Goal: Information Seeking & Learning: Learn about a topic

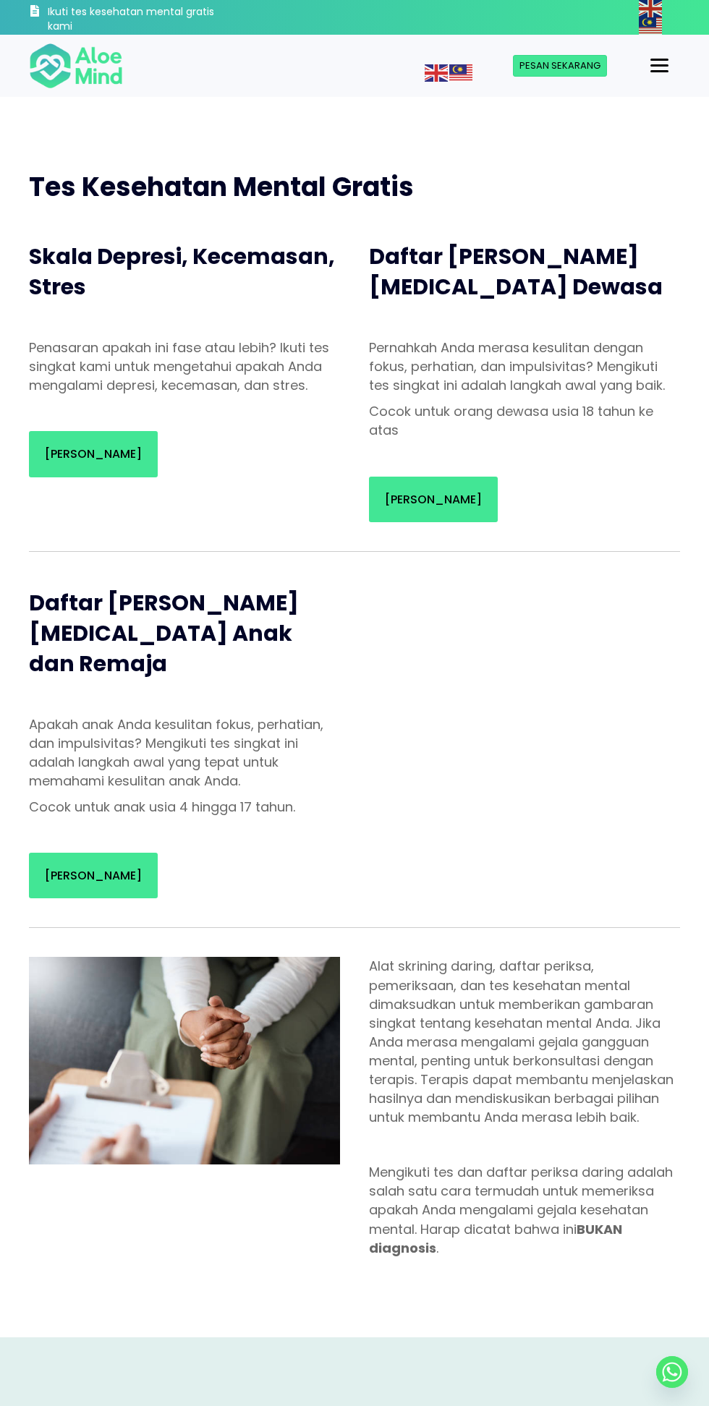
click at [662, 64] on div "Menu" at bounding box center [659, 65] width 18 height 2
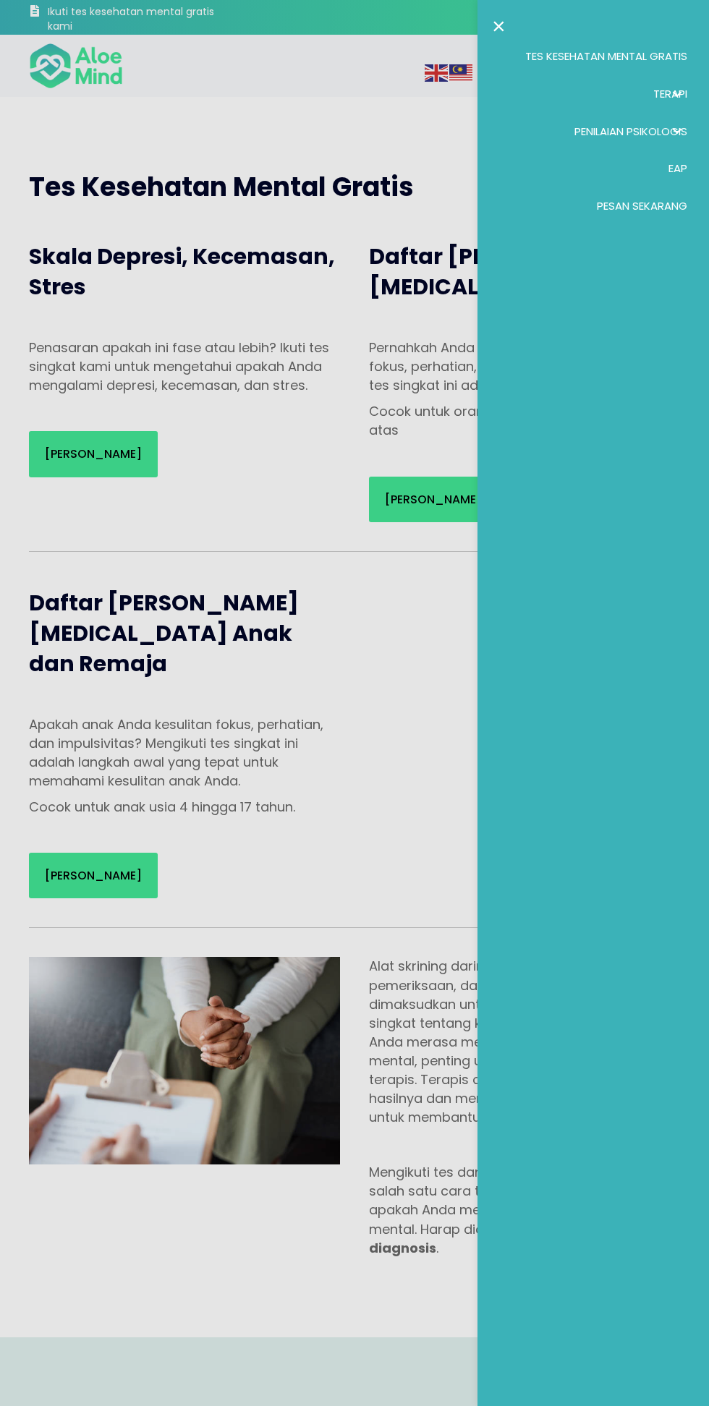
click at [43, 448] on div at bounding box center [354, 703] width 709 height 1406
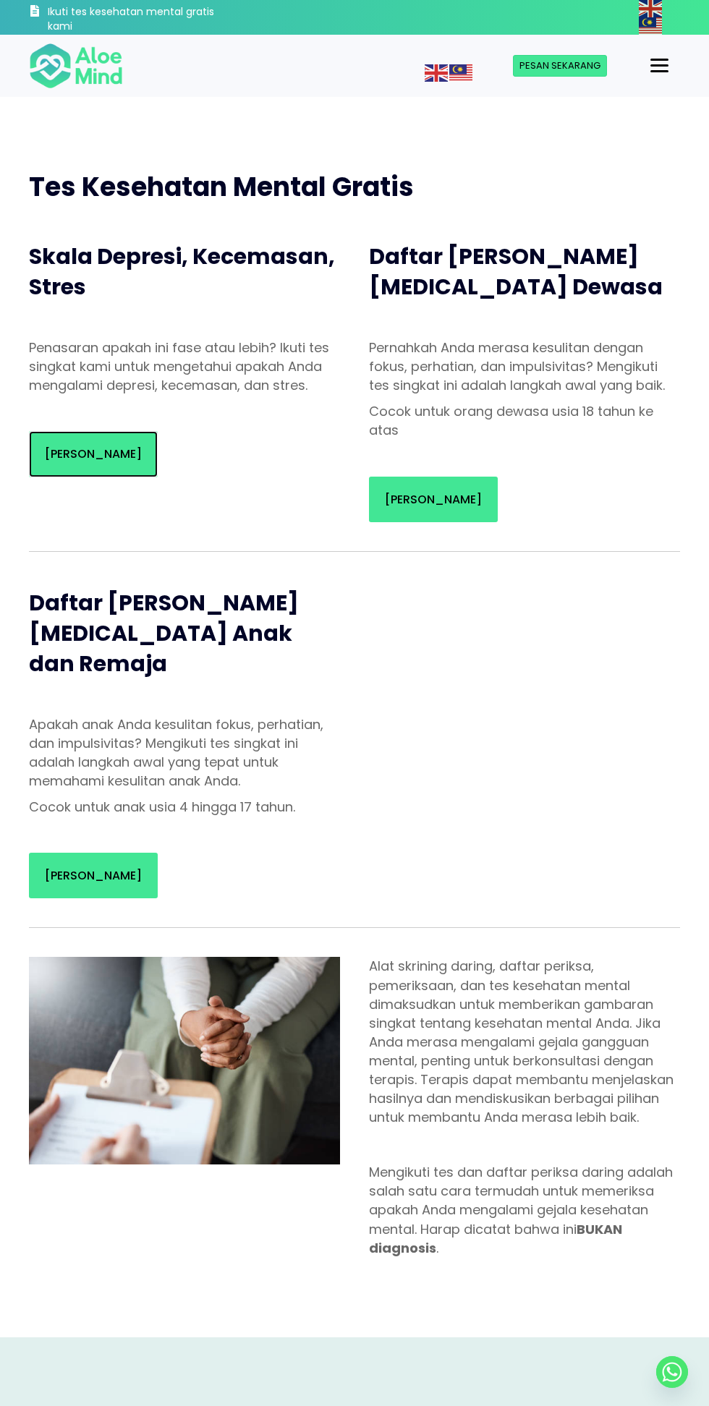
click at [73, 448] on font "[PERSON_NAME]" at bounding box center [93, 453] width 97 height 17
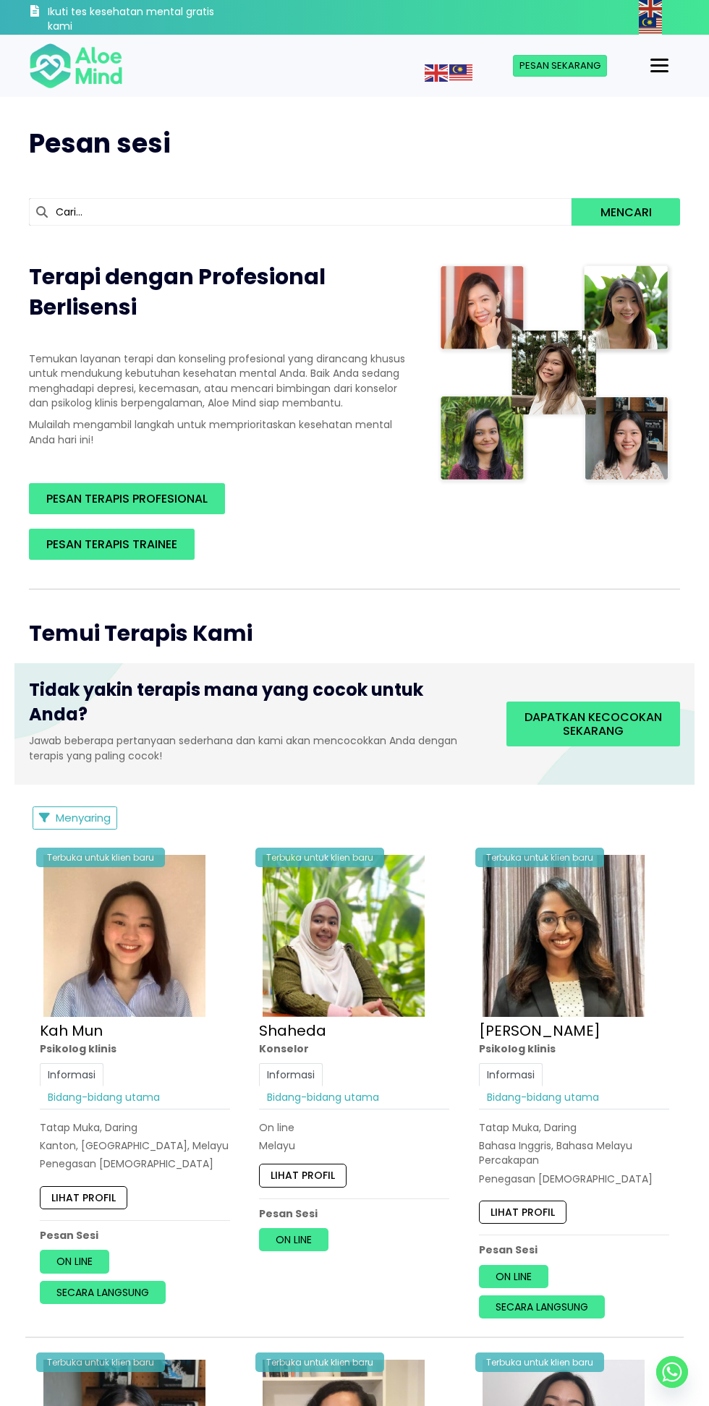
click at [662, 69] on div "Menu" at bounding box center [659, 65] width 18 height 13
